Goal: Task Accomplishment & Management: Manage account settings

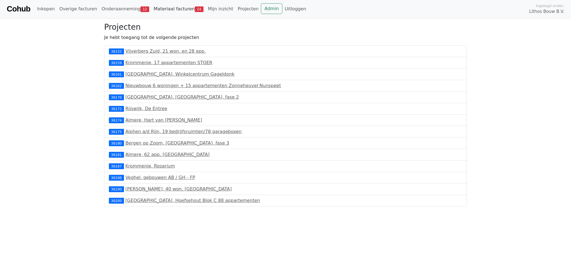
click at [159, 11] on link "Materiaal facturen 24" at bounding box center [179, 8] width 54 height 11
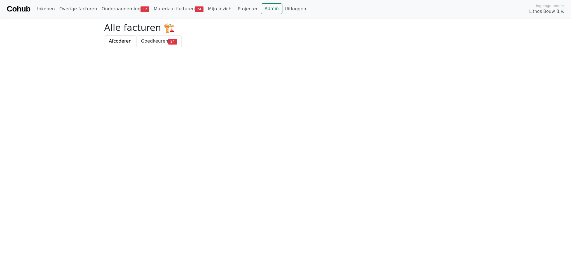
click at [157, 40] on span "Goedkeuren" at bounding box center [154, 40] width 27 height 5
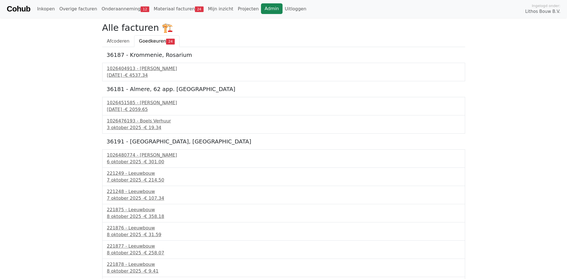
click at [261, 6] on link "Admin" at bounding box center [272, 8] width 22 height 11
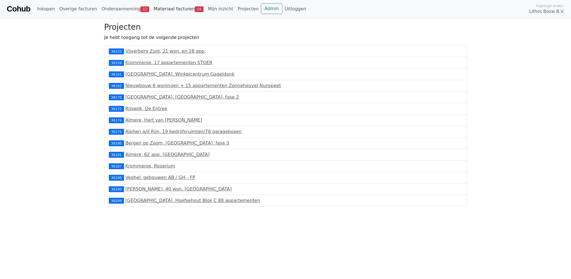
click at [153, 11] on link "Materiaal facturen 24" at bounding box center [179, 8] width 54 height 11
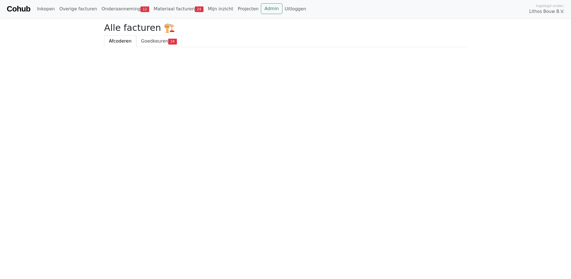
click at [147, 39] on span "Goedkeuren" at bounding box center [154, 40] width 27 height 5
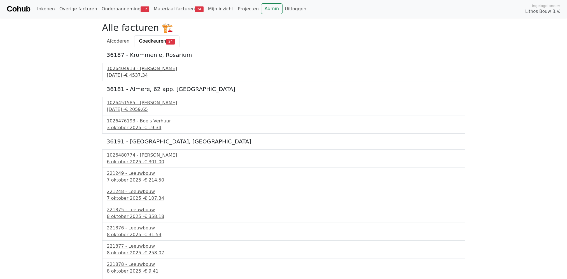
click at [151, 68] on div "1026404913 - Boels Verhuur" at bounding box center [283, 68] width 353 height 7
click at [148, 112] on span "€ 2059.65" at bounding box center [136, 109] width 23 height 5
click at [142, 173] on div "221249 - Leeuwbouw" at bounding box center [283, 173] width 353 height 7
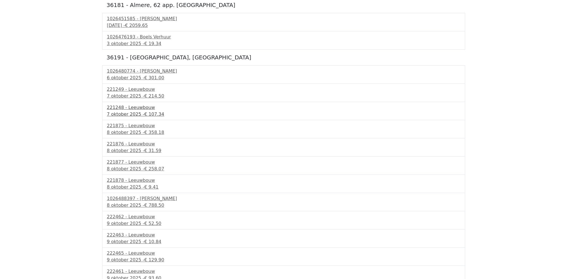
scroll to position [112, 0]
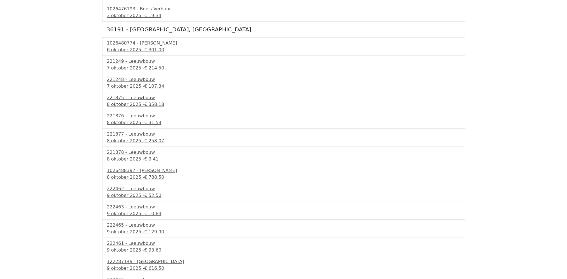
click at [138, 102] on div "8 oktober 2025 - € 358.18" at bounding box center [283, 104] width 353 height 7
click at [138, 138] on div "8 oktober 2025 - € 258.07" at bounding box center [283, 141] width 353 height 7
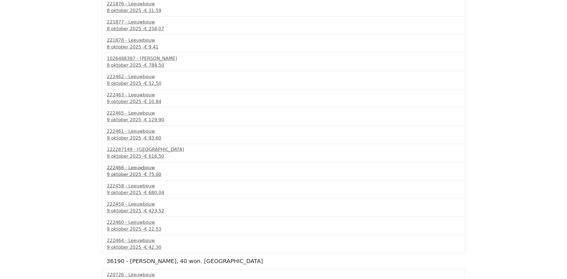
scroll to position [252, 0]
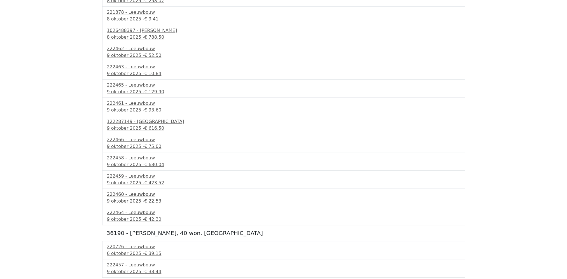
click at [128, 193] on div "222460 - Leeuwbouw" at bounding box center [283, 194] width 353 height 7
click at [137, 212] on div "222464 - Leeuwbouw" at bounding box center [283, 212] width 353 height 7
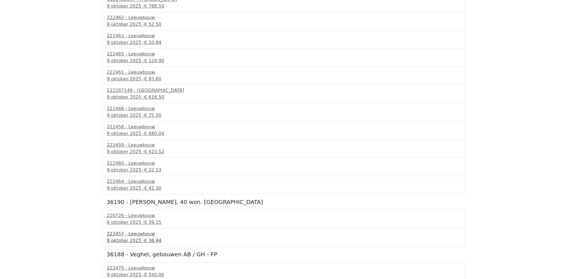
click at [147, 238] on span "€ 38.44" at bounding box center [152, 240] width 17 height 5
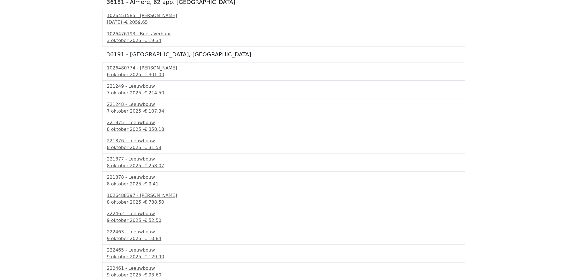
scroll to position [0, 0]
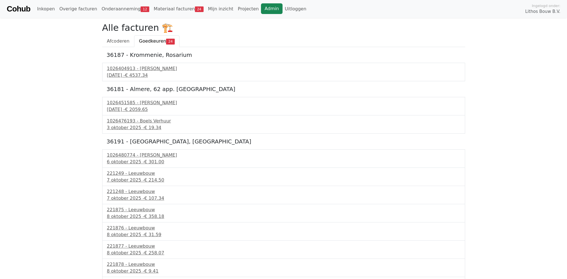
click at [261, 9] on link "Admin" at bounding box center [272, 8] width 22 height 11
